Goal: Find specific page/section: Find specific page/section

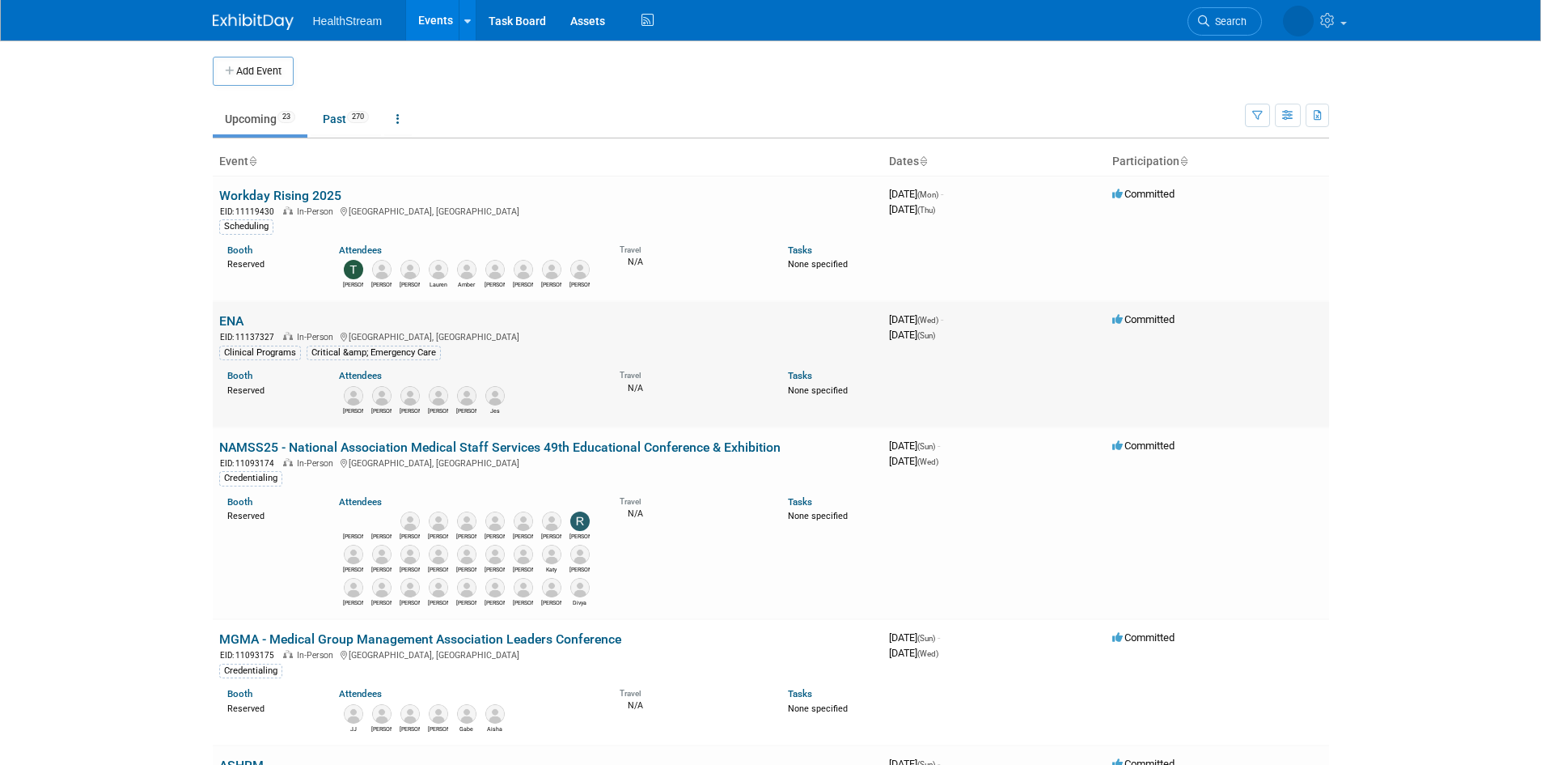
click at [236, 322] on link "ENA" at bounding box center [231, 320] width 24 height 15
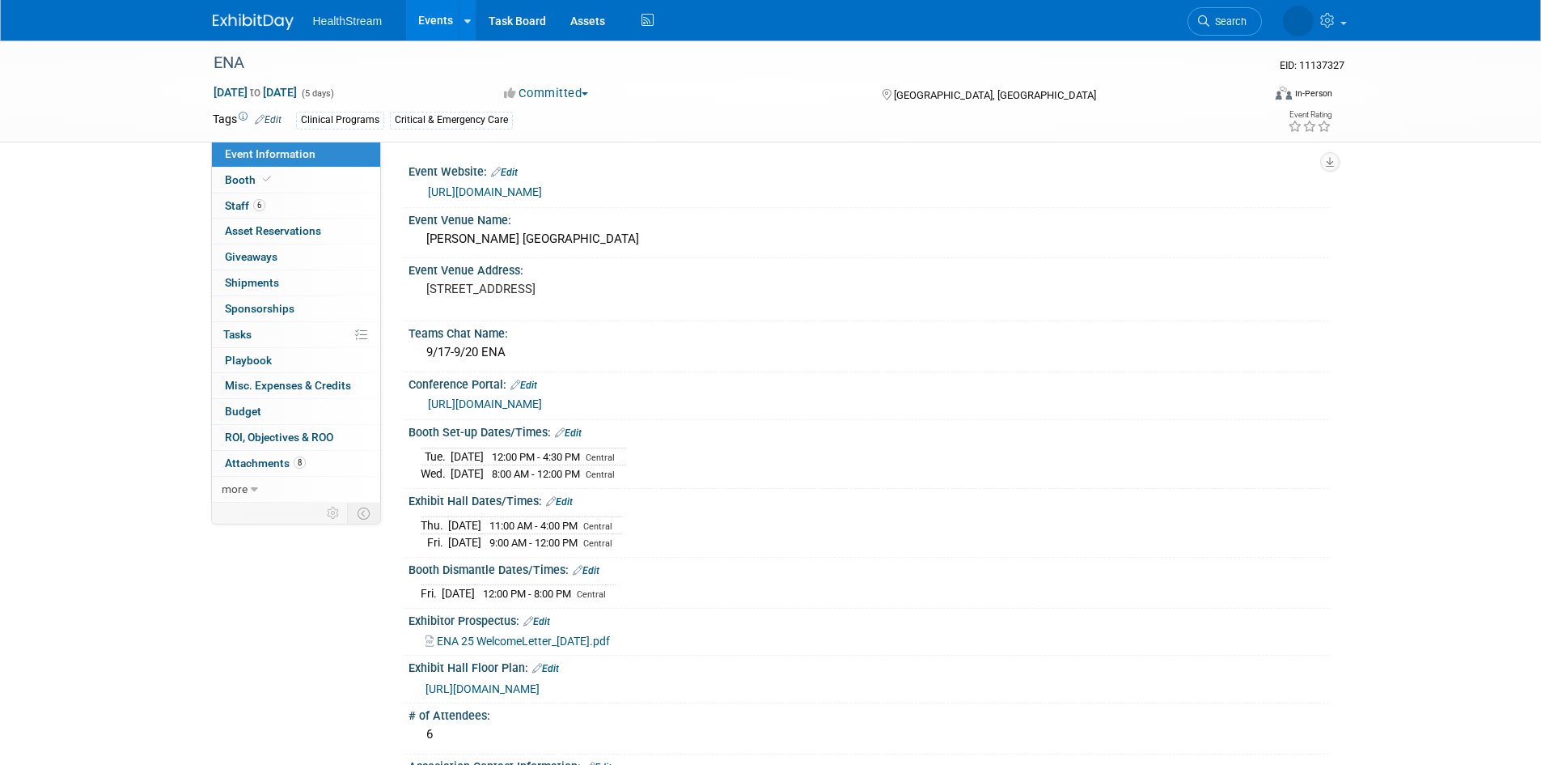
click at [540, 695] on span "[URL][DOMAIN_NAME]" at bounding box center [483, 688] width 114 height 13
click at [1445, 103] on div "ENA EID: 11137327 Sep 17, 2025 to Sep 21, 2025 (5 days) Sep 17, 2025 to Sep 21,…" at bounding box center [770, 91] width 1541 height 102
click at [426, 20] on link "Events" at bounding box center [435, 20] width 59 height 40
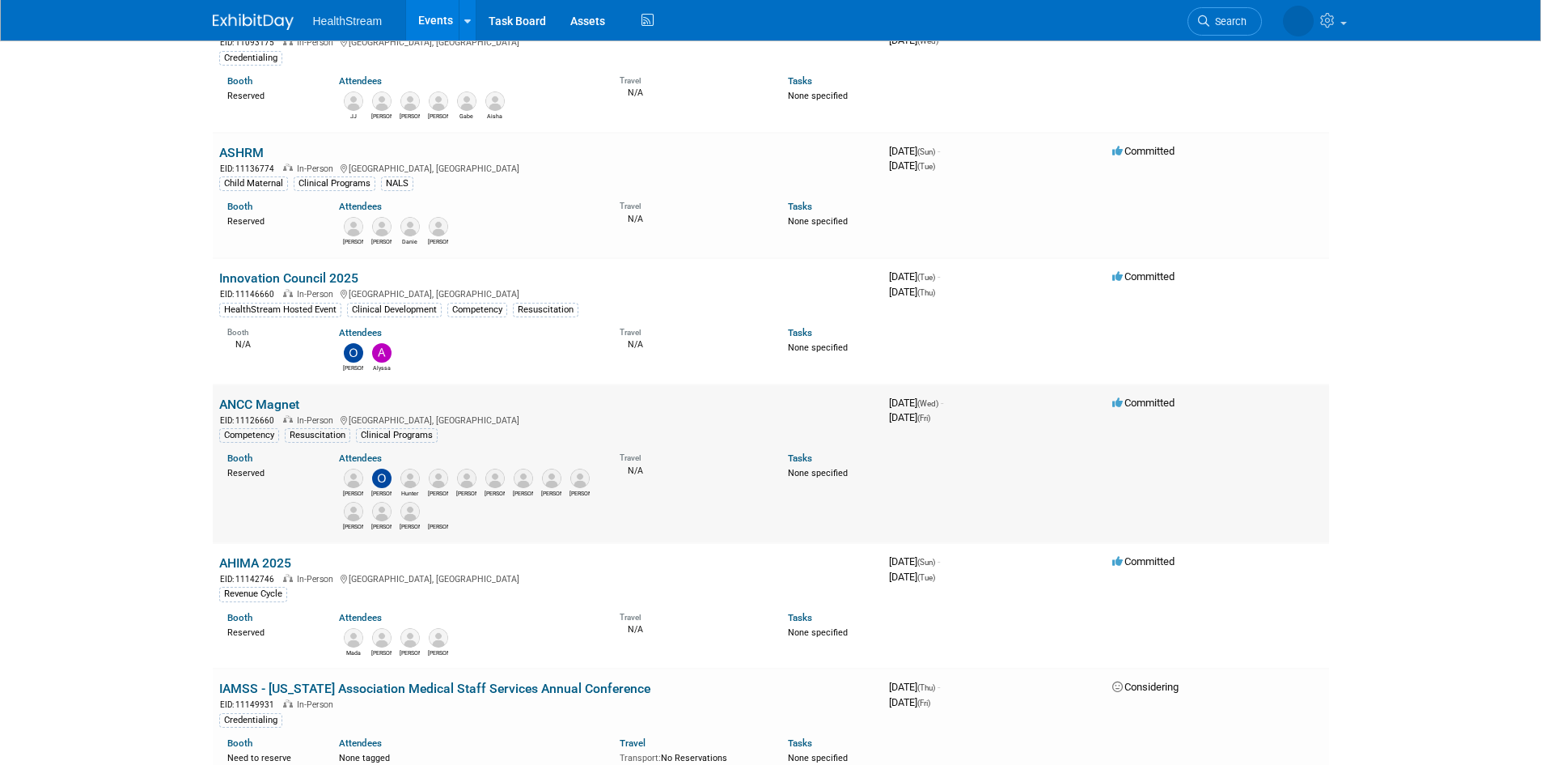
scroll to position [647, 0]
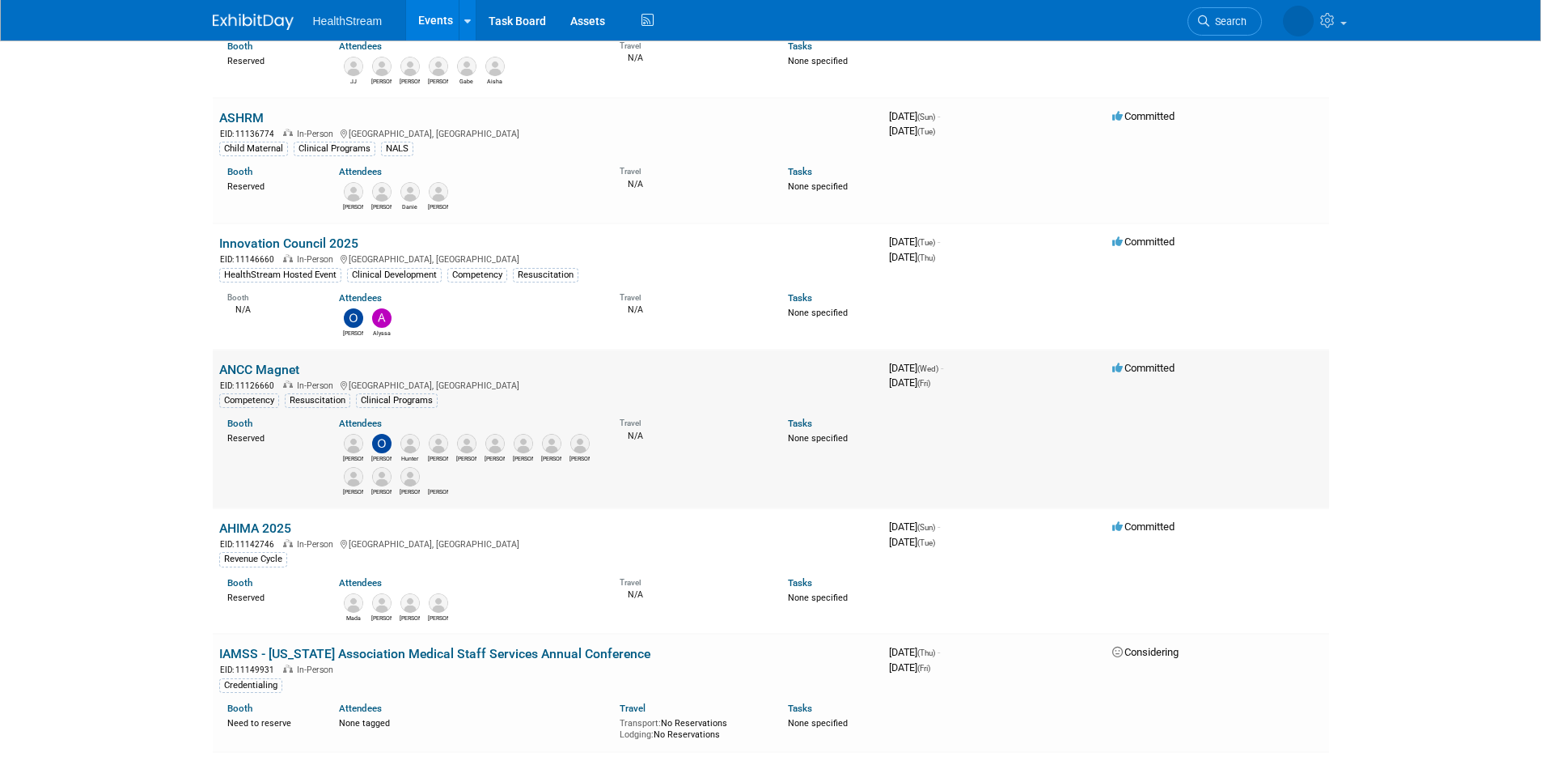
click at [273, 371] on link "ANCC Magnet" at bounding box center [259, 369] width 80 height 15
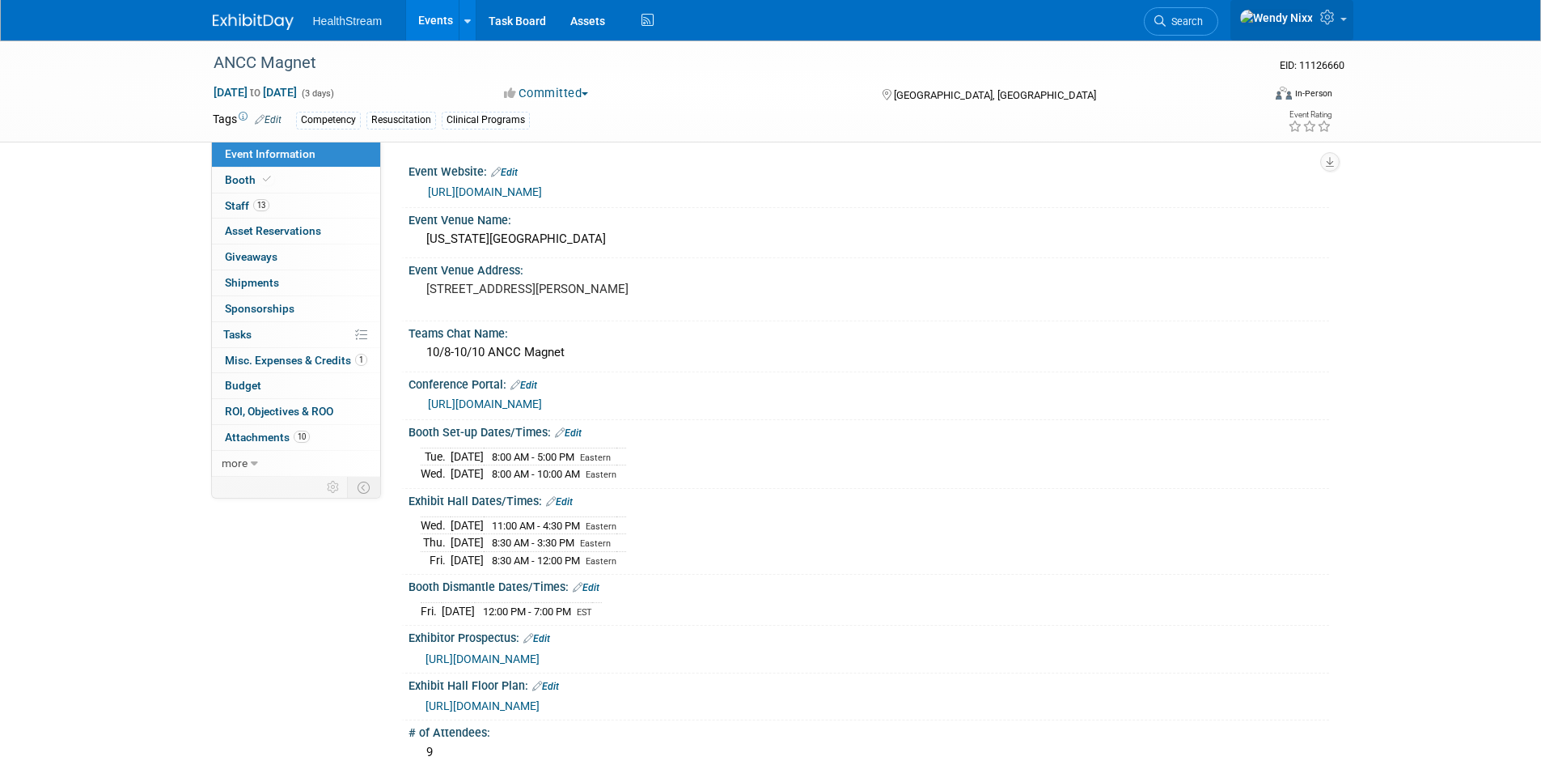
click at [1341, 21] on span at bounding box center [1344, 19] width 6 height 3
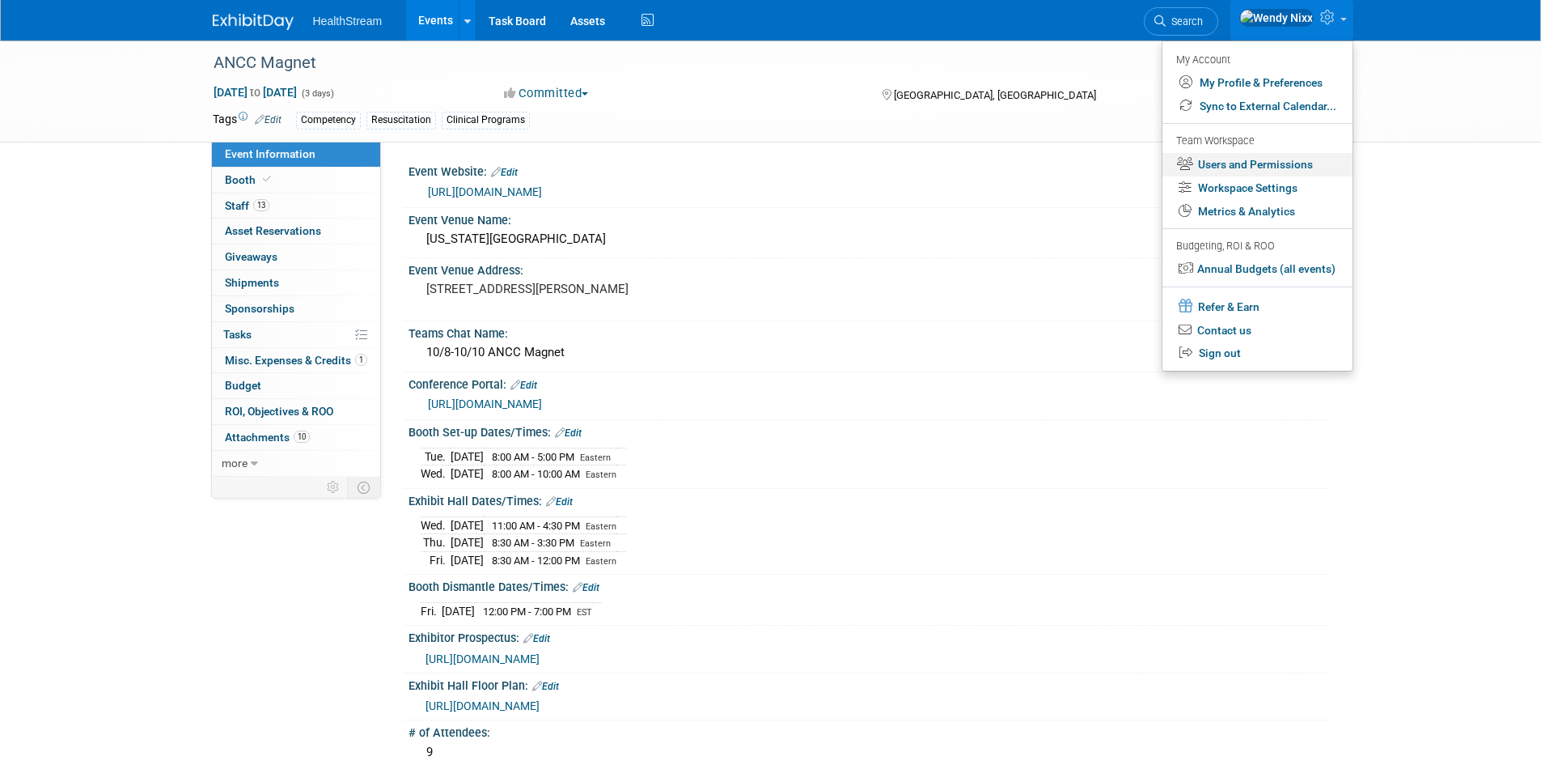
click at [1261, 160] on link "Users and Permissions" at bounding box center [1258, 164] width 190 height 23
